Goal: Transaction & Acquisition: Purchase product/service

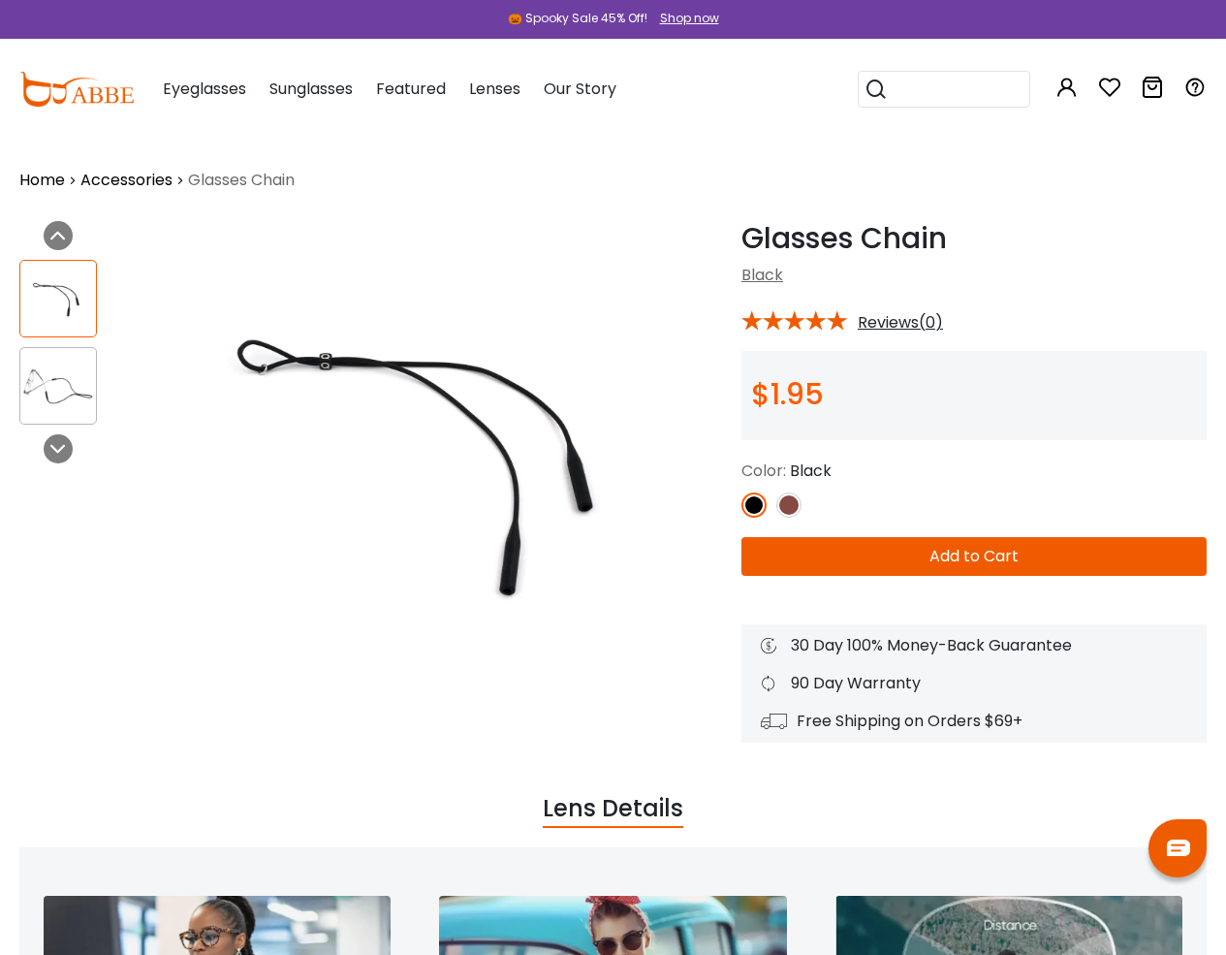
click at [688, 18] on div "Shop now" at bounding box center [689, 18] width 59 height 17
click at [974, 556] on button "Add to Cart" at bounding box center [974, 556] width 465 height 39
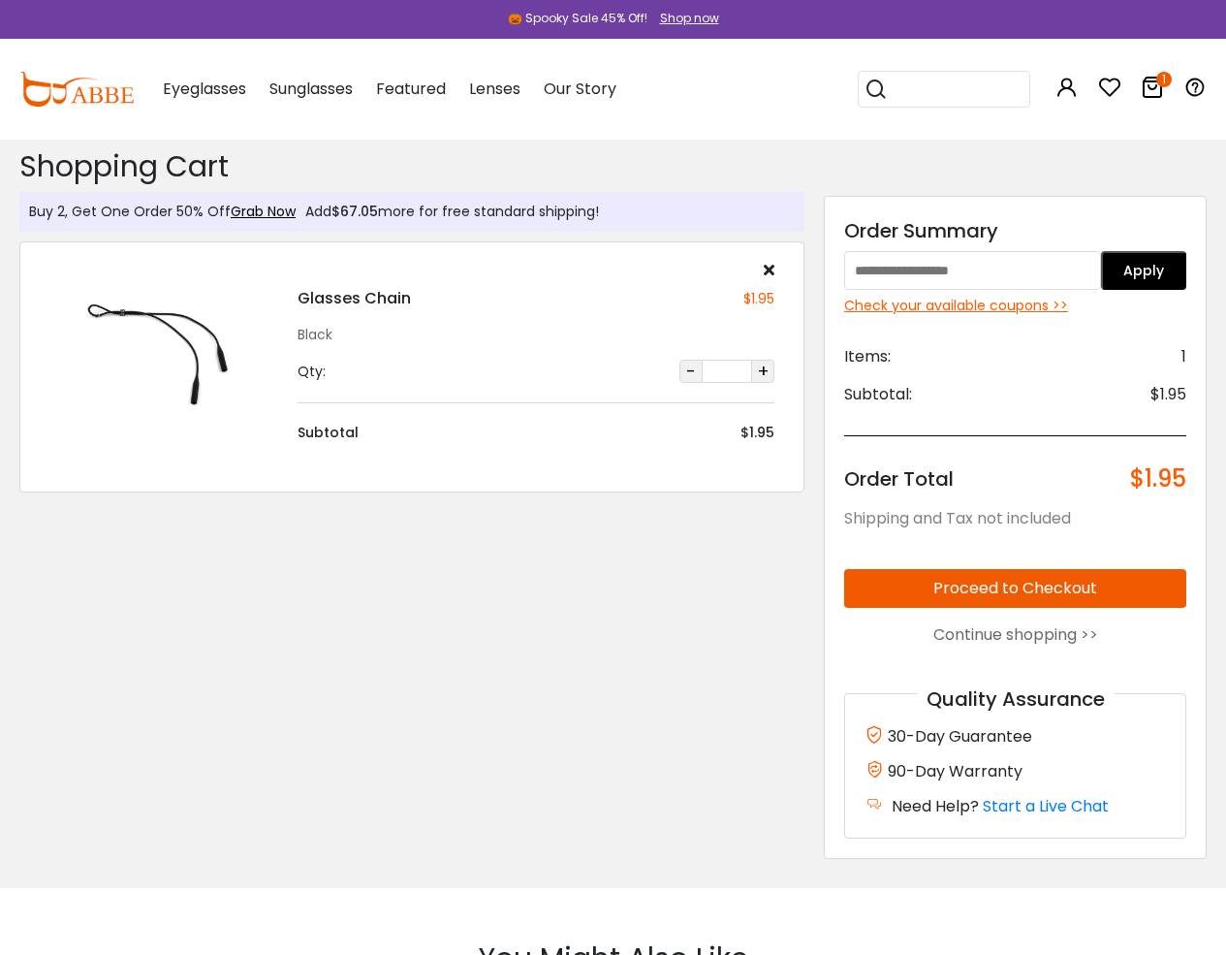
click at [1015, 588] on button "Proceed to Checkout" at bounding box center [1015, 588] width 342 height 39
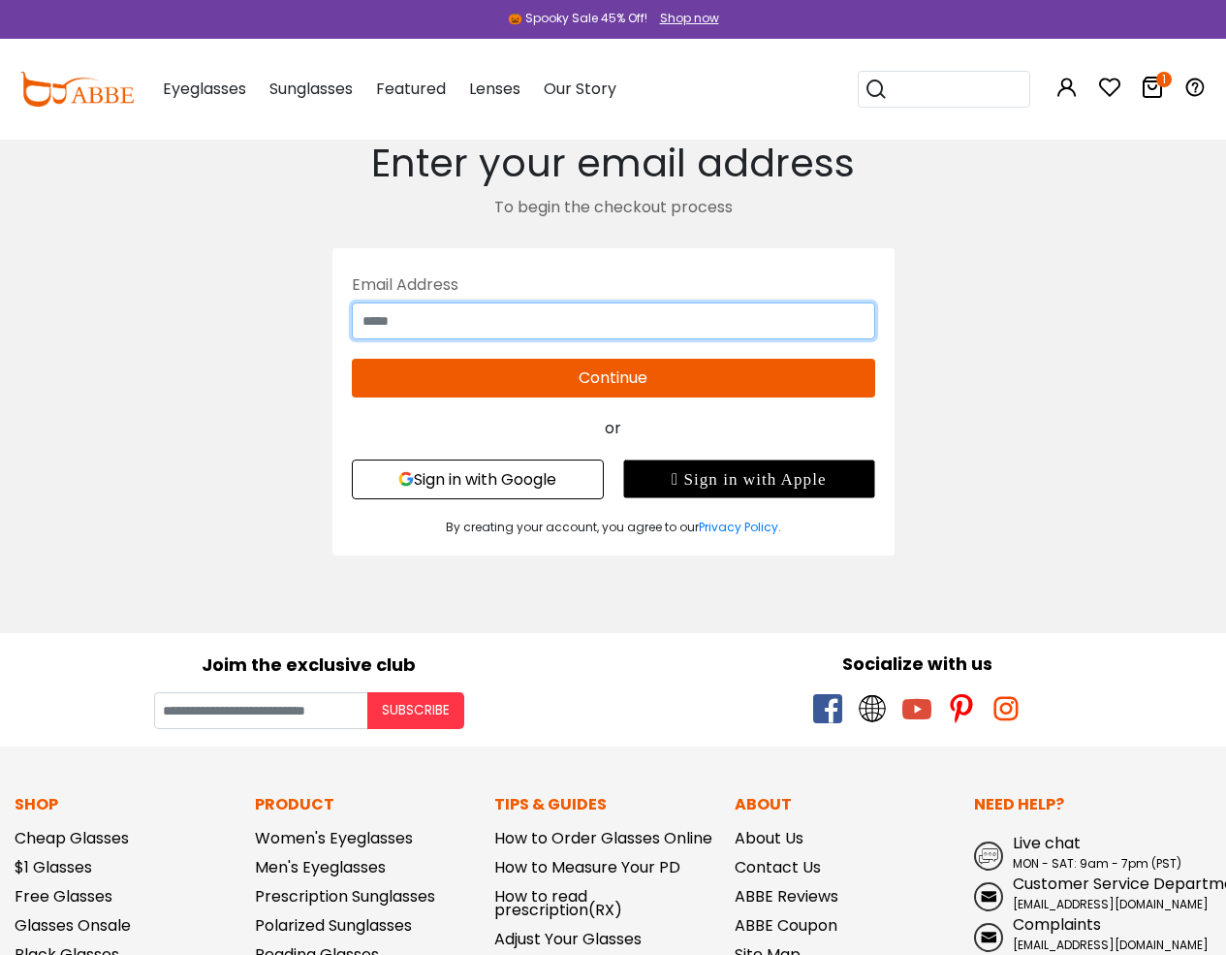
click at [613, 321] on input "text" at bounding box center [614, 320] width 524 height 37
type input "**********"
click at [613, 378] on button "Continue" at bounding box center [614, 378] width 524 height 39
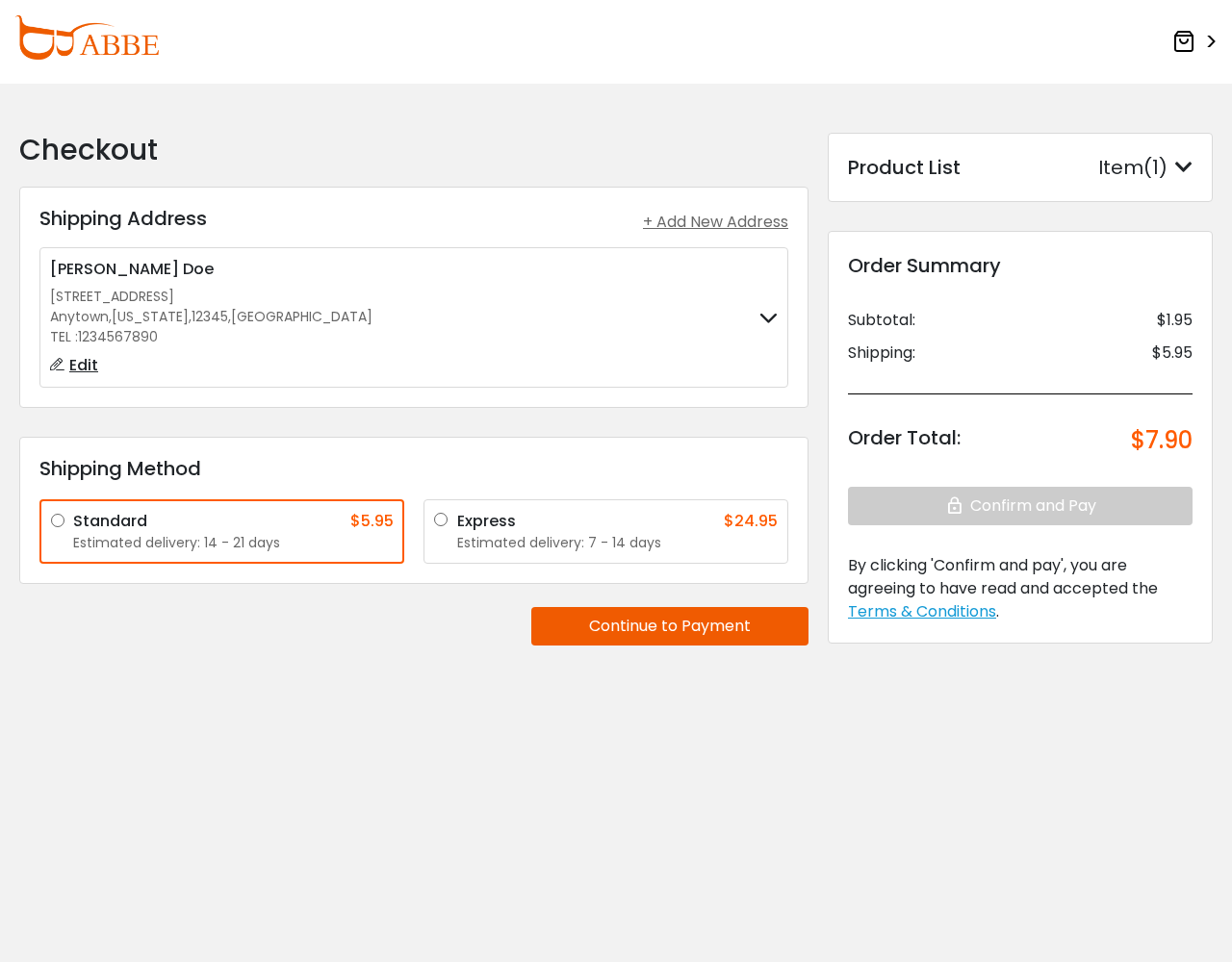
click at [616, 450] on div "Shipping Method Standard $5.95 Estimated delivery: 14 - 21 days Express $24.95 …" at bounding box center [413, 510] width 789 height 147
